Goal: Check status: Check status

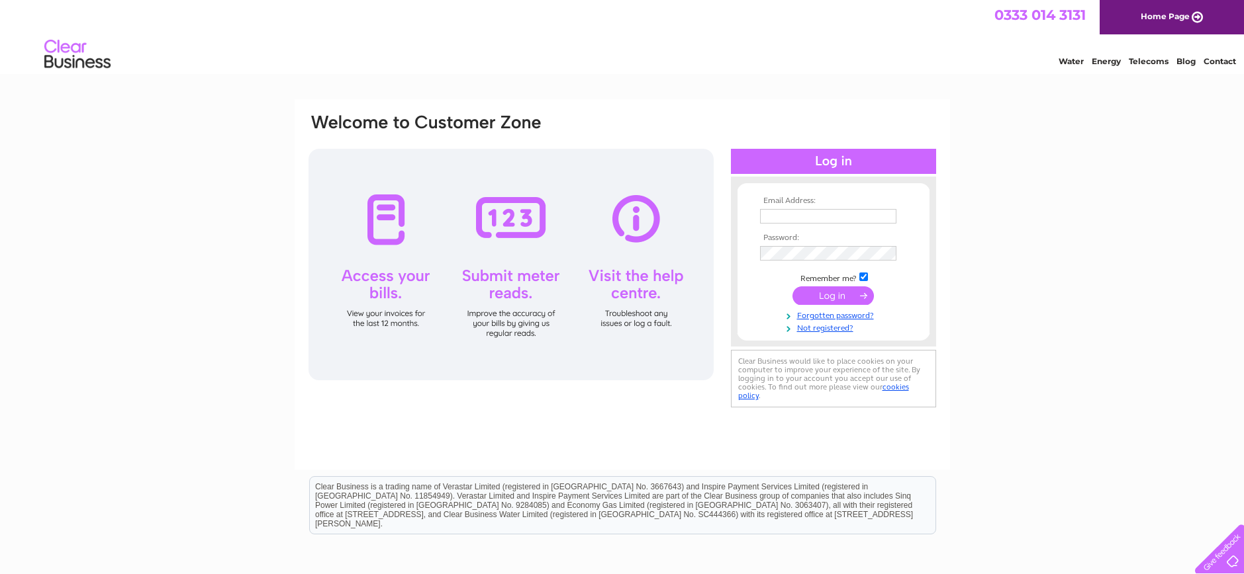
type input "[EMAIL_ADDRESS][DOMAIN_NAME]"
click at [847, 293] on input "submit" at bounding box center [832, 296] width 81 height 19
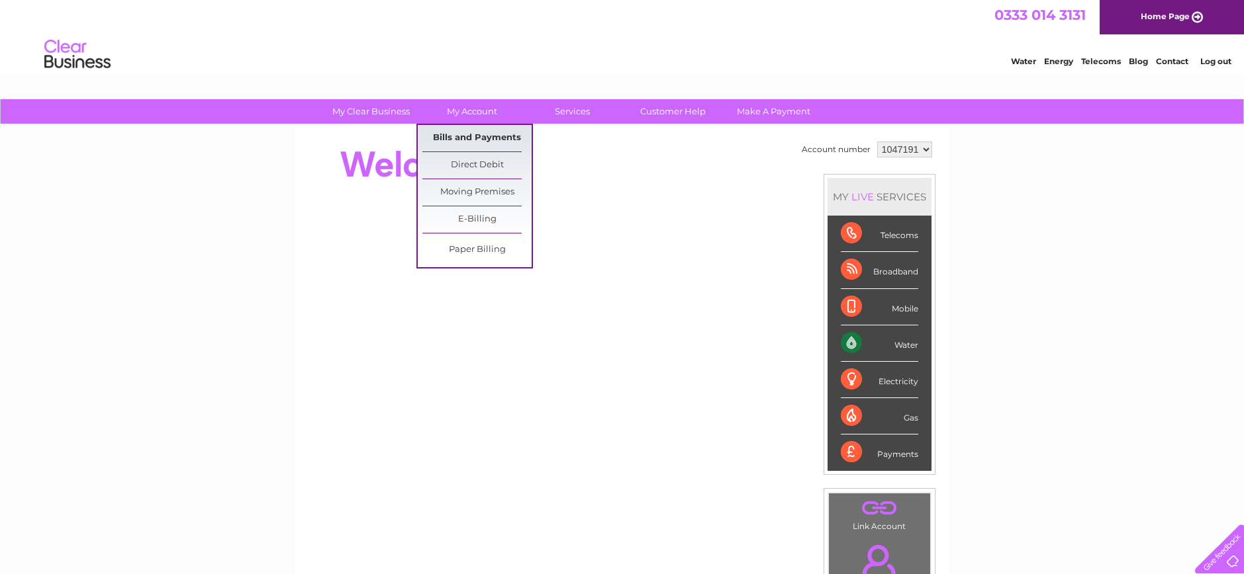
click at [467, 133] on link "Bills and Payments" at bounding box center [476, 138] width 109 height 26
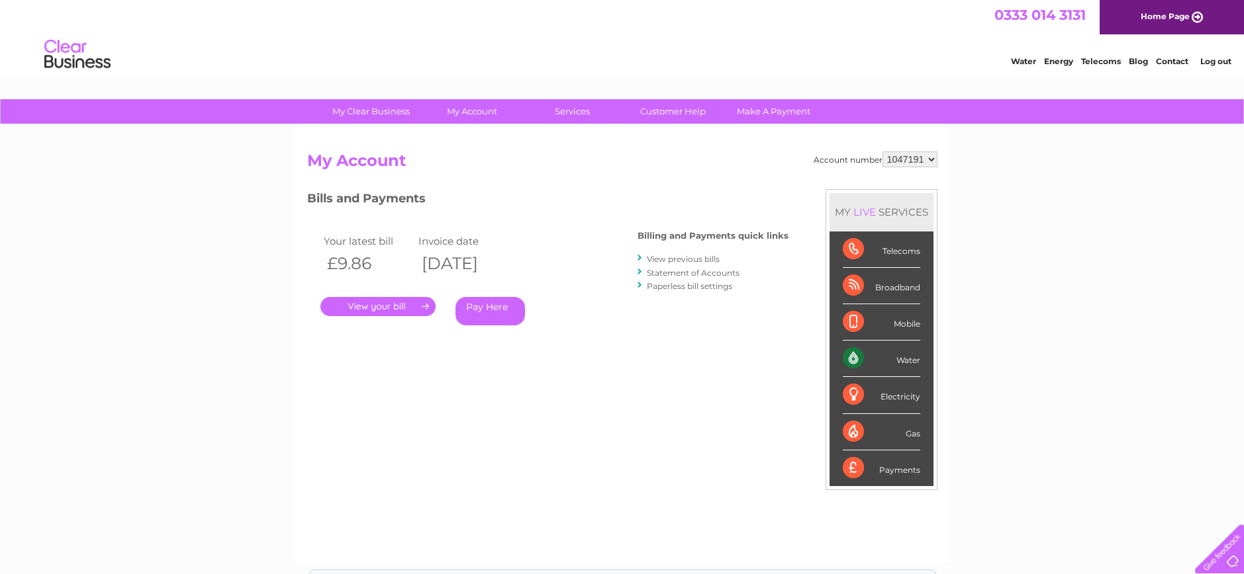
click at [380, 304] on link "." at bounding box center [377, 306] width 115 height 19
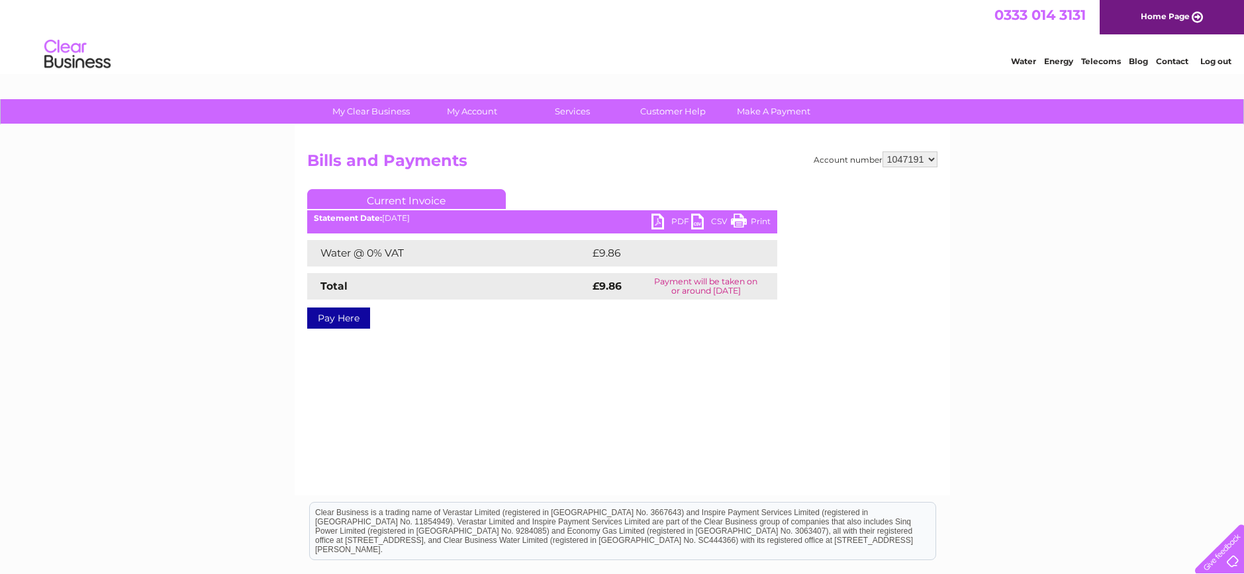
click at [655, 220] on link "PDF" at bounding box center [671, 223] width 40 height 19
click at [1213, 60] on link "Log out" at bounding box center [1215, 61] width 31 height 10
